Goal: Navigation & Orientation: Find specific page/section

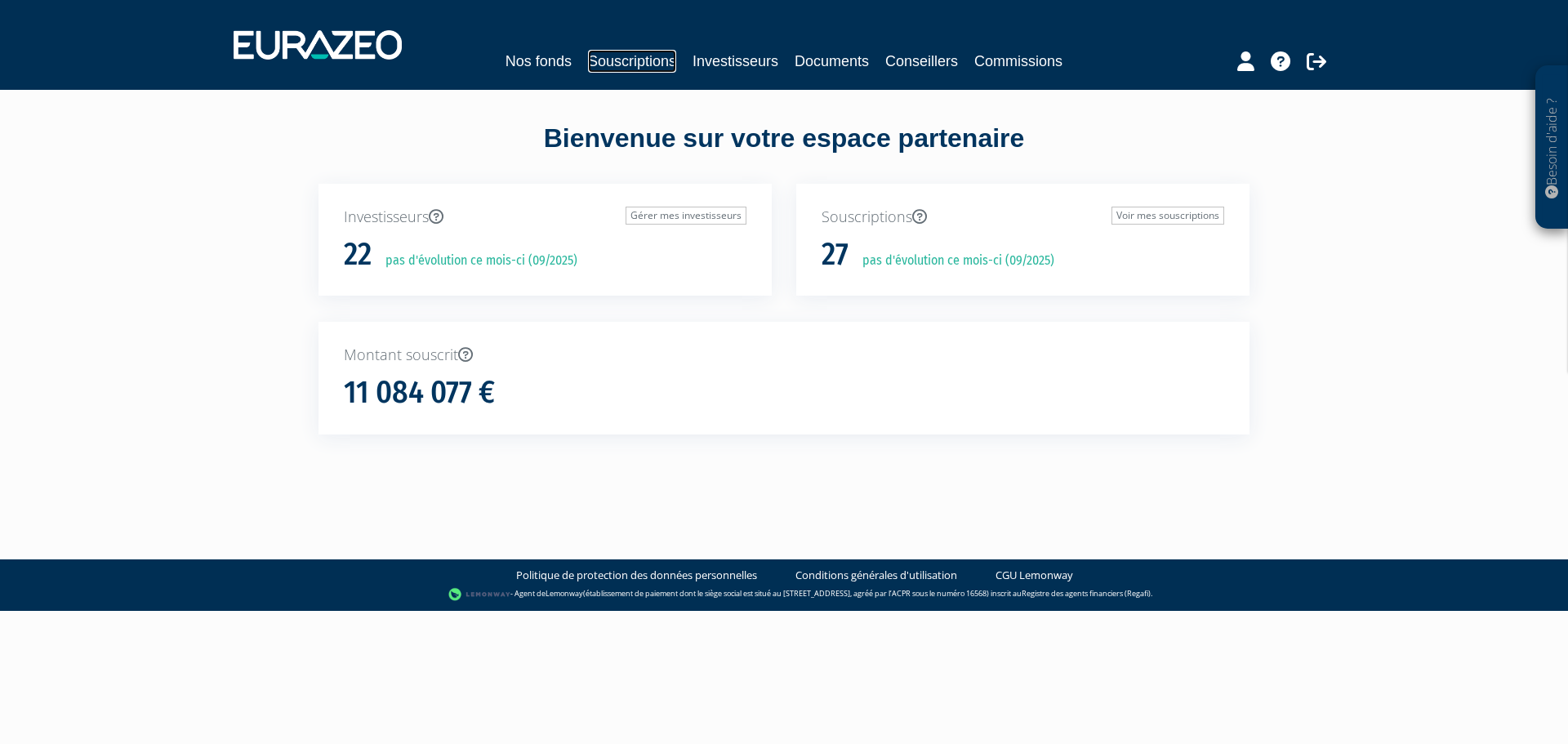
click at [663, 65] on link "Souscriptions" at bounding box center [632, 60] width 88 height 23
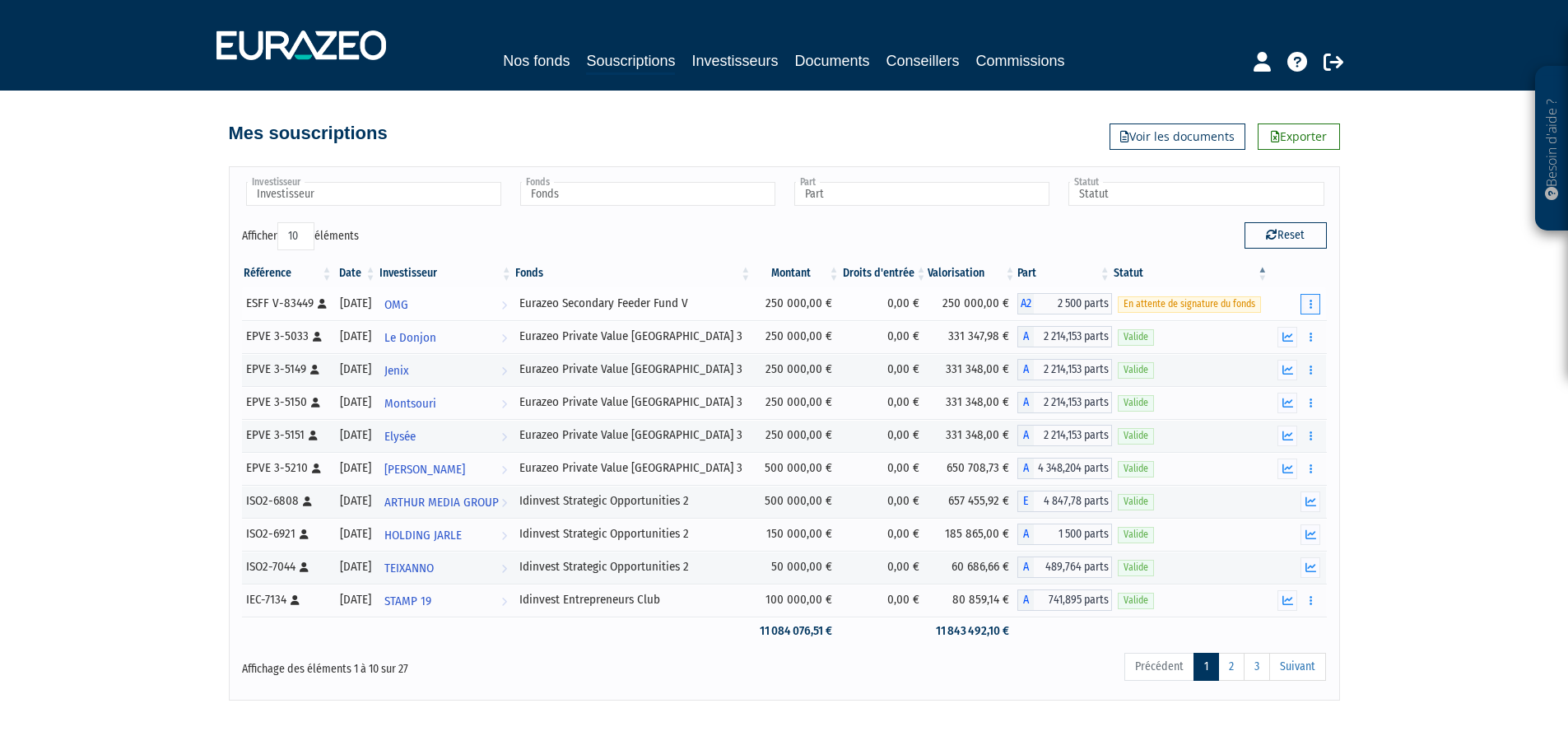
click at [1311, 303] on icon "button" at bounding box center [1311, 304] width 3 height 11
click at [1411, 308] on div "Besoin d'aide ? × J'ai besoin d'aide Si vous avez une question à propos du fonc…" at bounding box center [784, 350] width 1568 height 701
click at [1260, 64] on icon at bounding box center [1262, 61] width 17 height 19
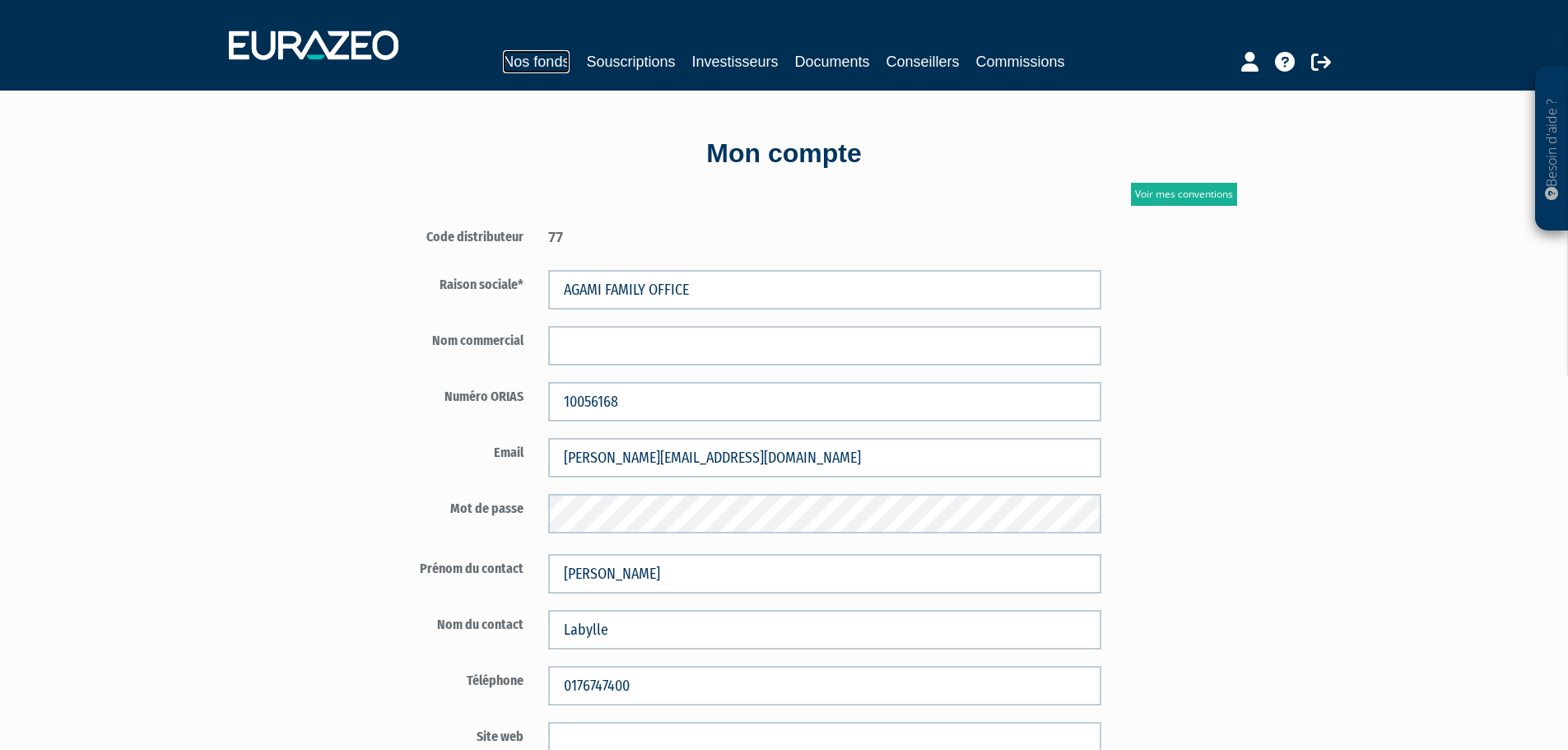
click at [557, 68] on link "Nos fonds" at bounding box center [536, 61] width 67 height 23
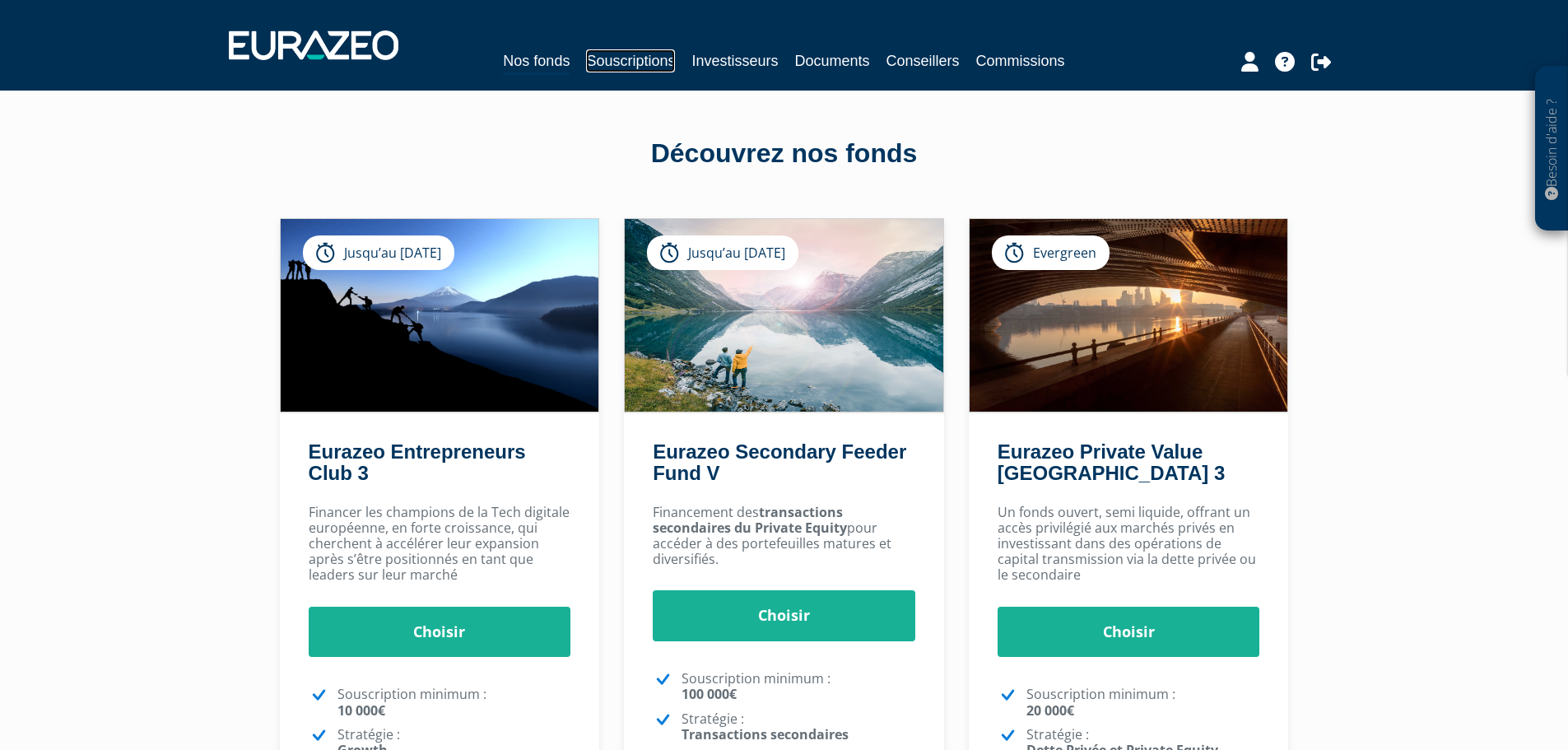
click at [621, 63] on link "Souscriptions" at bounding box center [630, 60] width 89 height 23
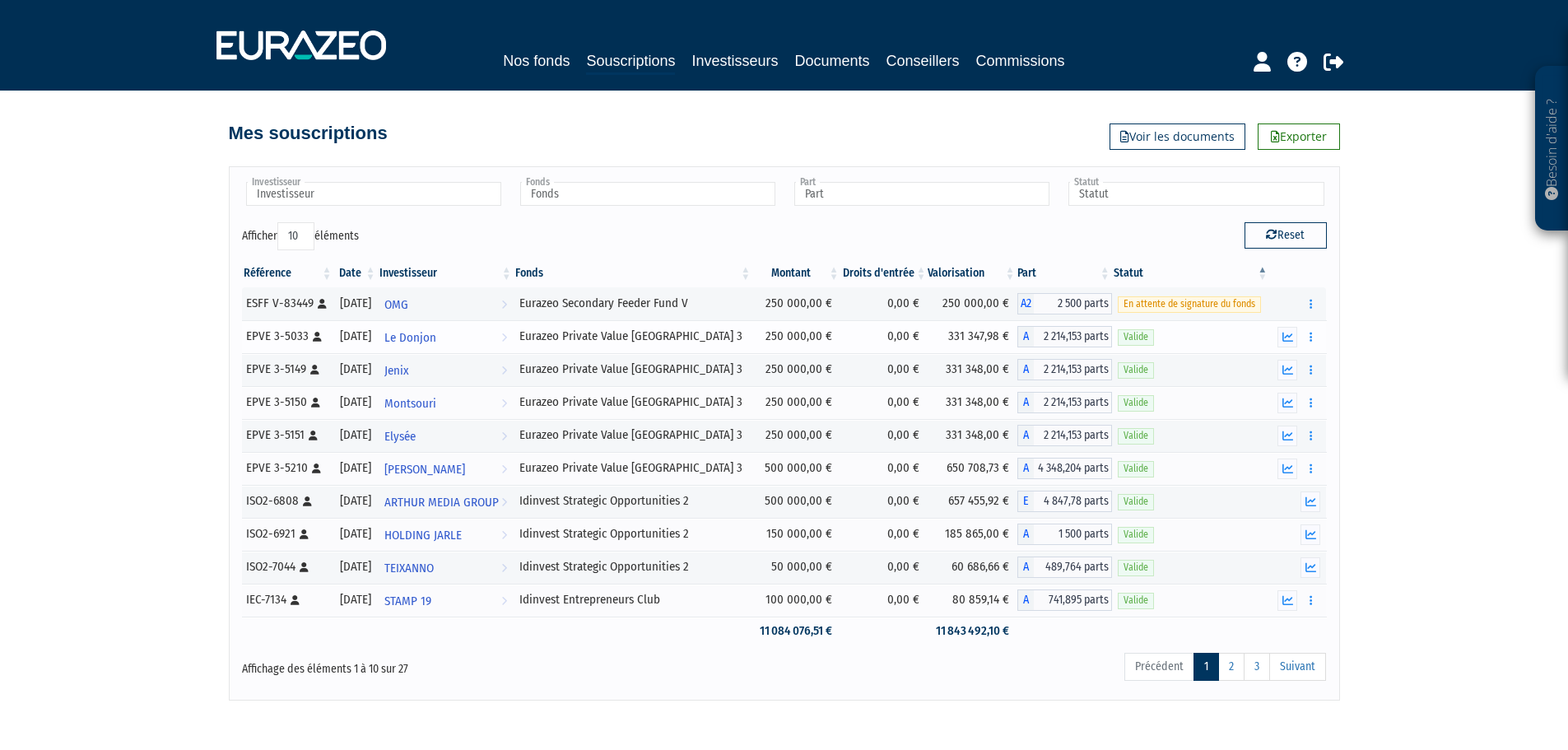
scroll to position [71, 0]
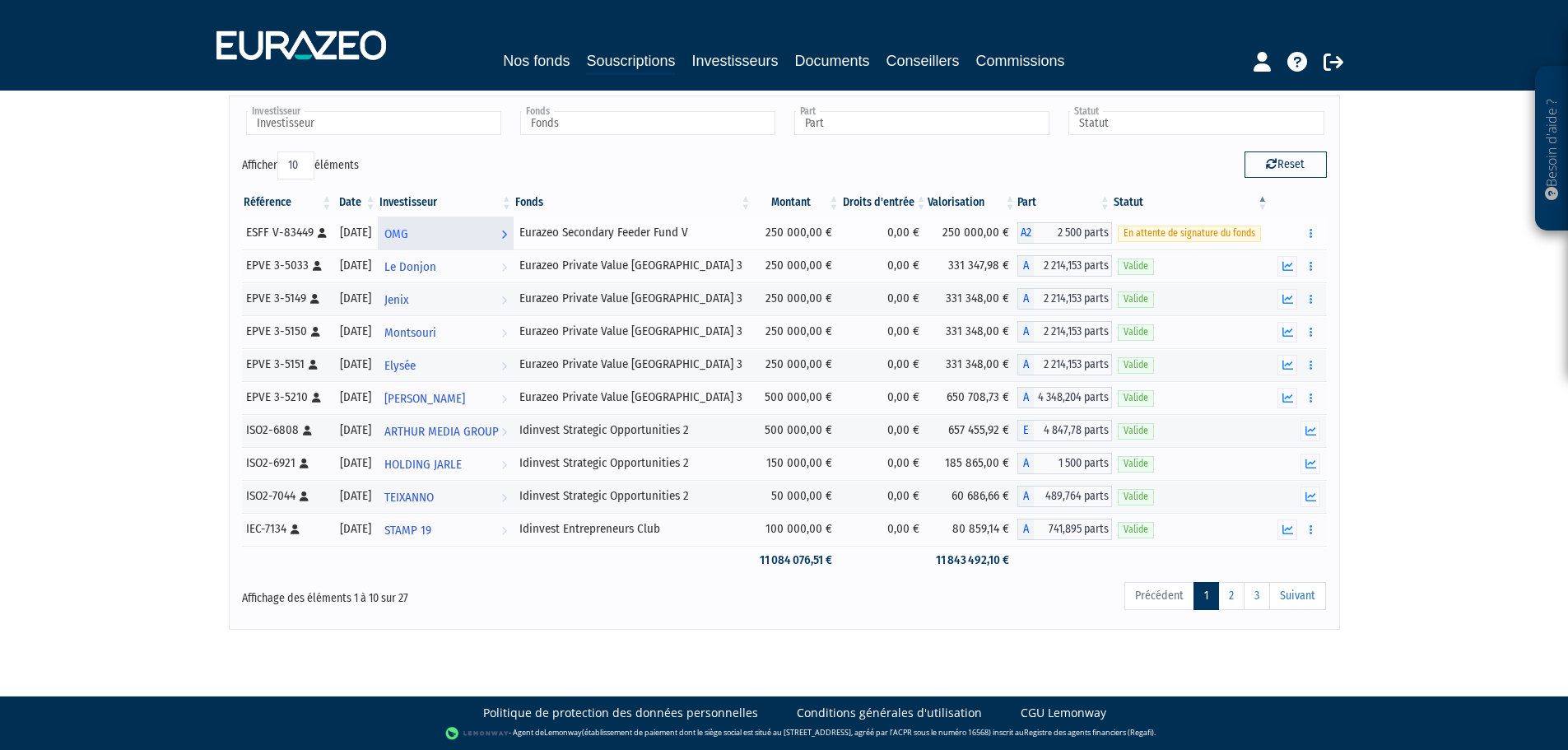
click at [408, 239] on span "OMG" at bounding box center [396, 234] width 24 height 30
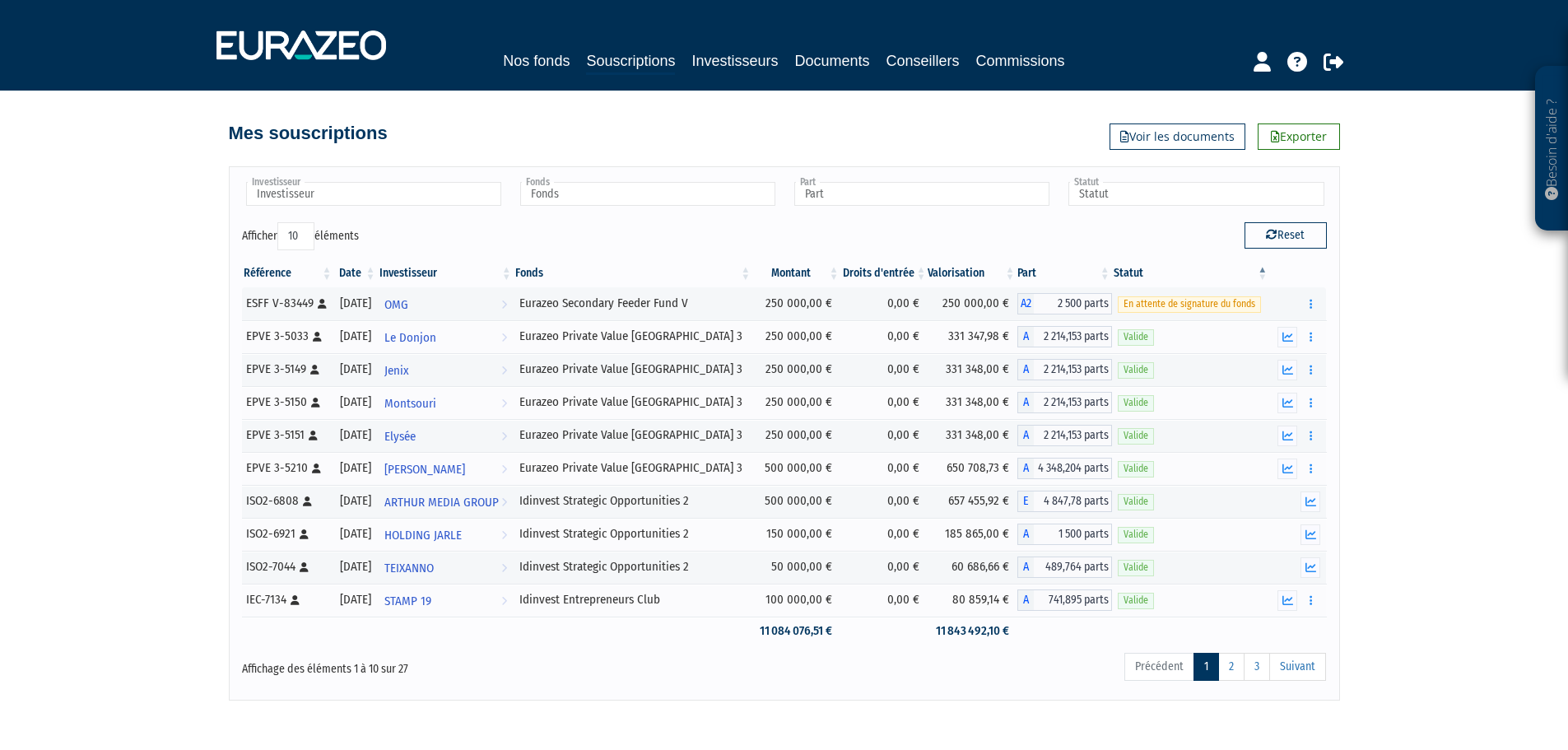
scroll to position [71, 0]
